Goal: Browse casually

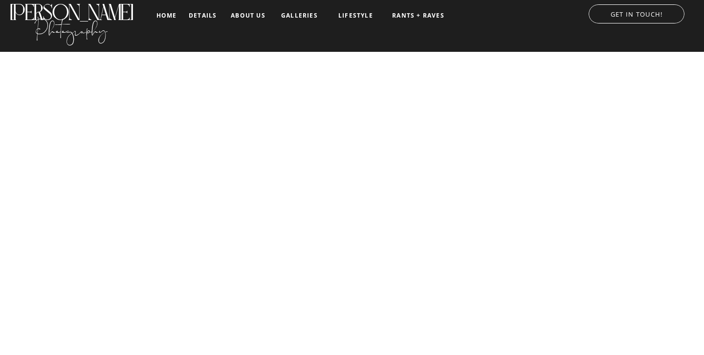
scroll to position [2, 0]
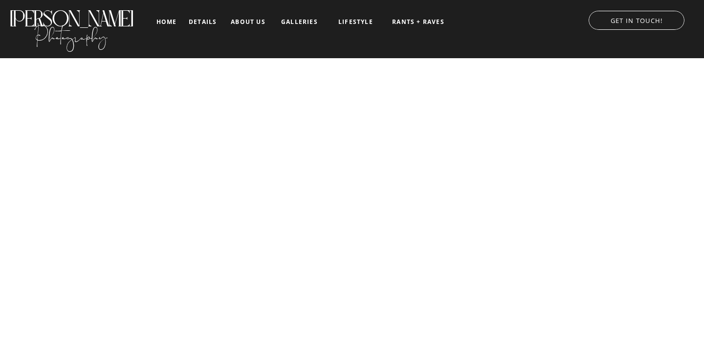
click at [298, 24] on nav "galleries" at bounding box center [299, 22] width 41 height 7
click at [397, 25] on nav "RANTS + RAVES" at bounding box center [418, 22] width 54 height 7
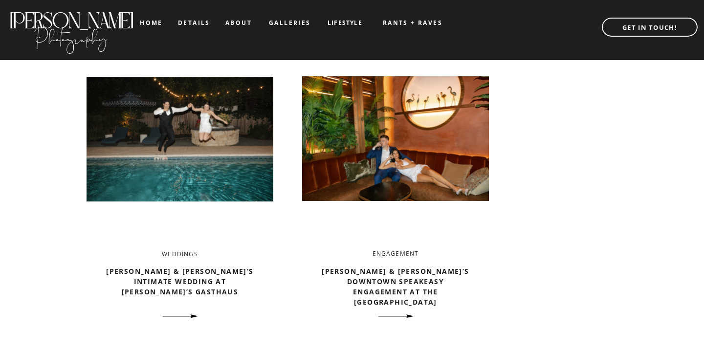
scroll to position [720, 0]
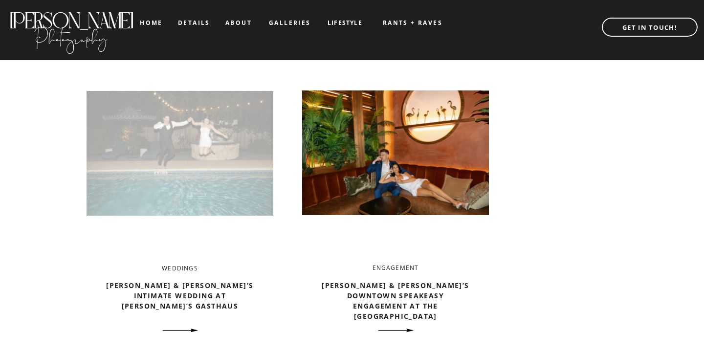
click at [229, 175] on img at bounding box center [180, 153] width 187 height 197
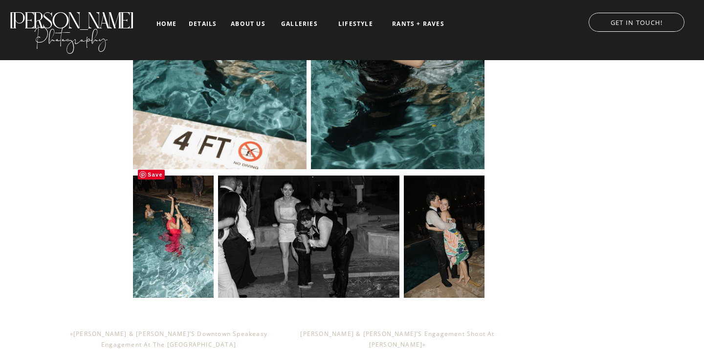
scroll to position [14944, 0]
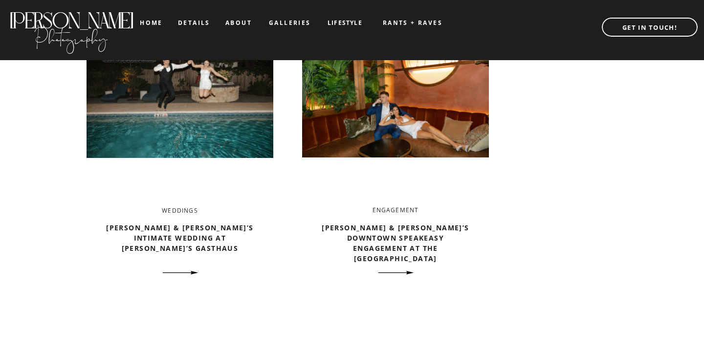
scroll to position [828, 0]
